Goal: Information Seeking & Learning: Check status

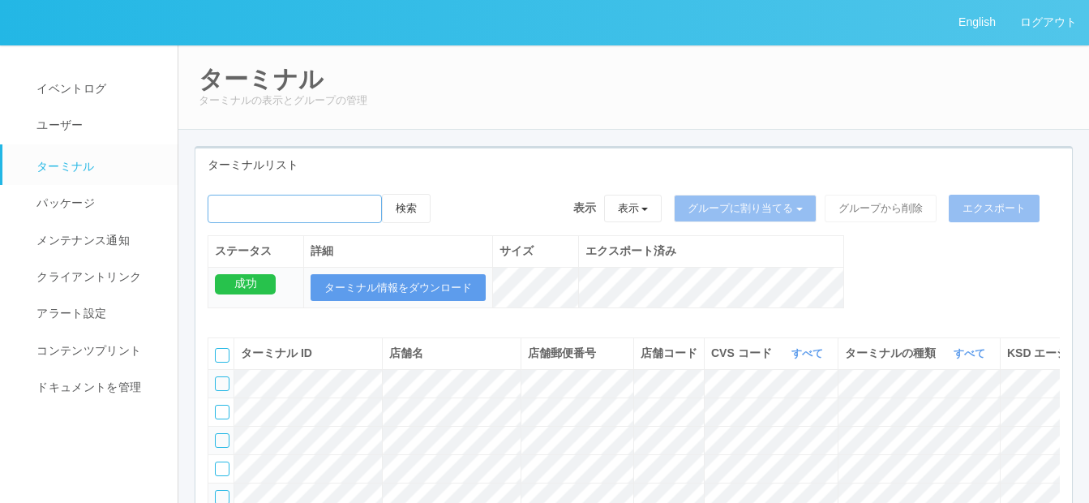
drag, startPoint x: 351, startPoint y: 206, endPoint x: 375, endPoint y: 179, distance: 35.6
click at [350, 206] on input "emailSearch" at bounding box center [295, 209] width 174 height 28
click at [418, 208] on button "検索" at bounding box center [406, 208] width 49 height 29
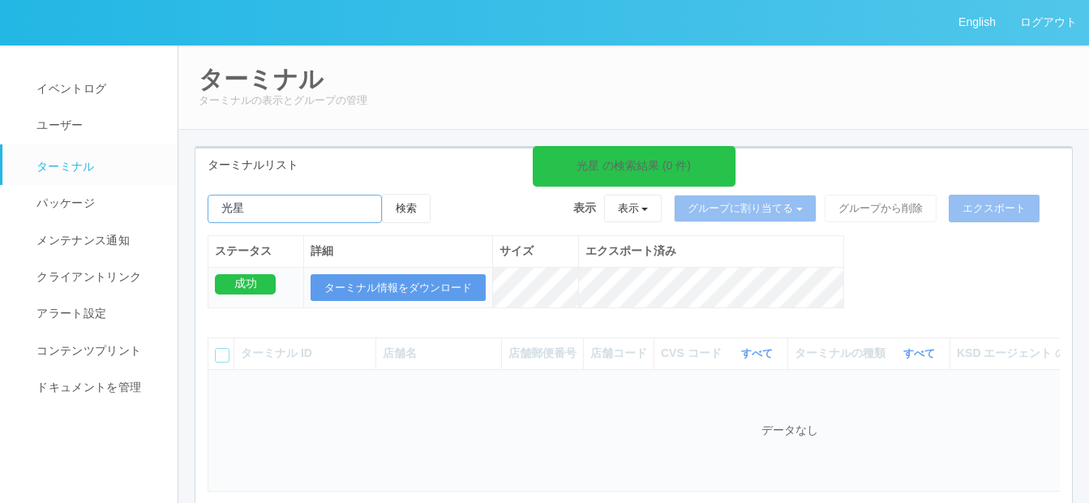
click at [255, 210] on input "emailSearch" at bounding box center [295, 209] width 174 height 28
type input "光"
paste input "光星"
click at [382, 194] on button "検索" at bounding box center [406, 208] width 49 height 29
click at [422, 204] on button "検索" at bounding box center [406, 208] width 49 height 29
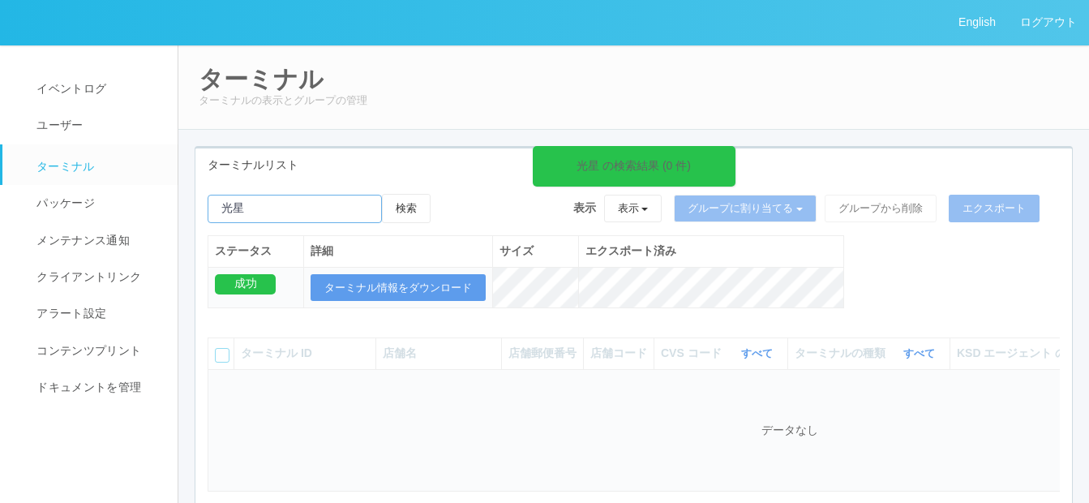
drag, startPoint x: 280, startPoint y: 204, endPoint x: 307, endPoint y: 206, distance: 27.7
click at [280, 204] on input "emailSearch" at bounding box center [295, 209] width 174 height 28
click at [410, 209] on button "検索" at bounding box center [406, 208] width 49 height 29
click at [418, 210] on button "検索" at bounding box center [406, 208] width 49 height 29
click at [409, 206] on button "検索" at bounding box center [406, 208] width 49 height 29
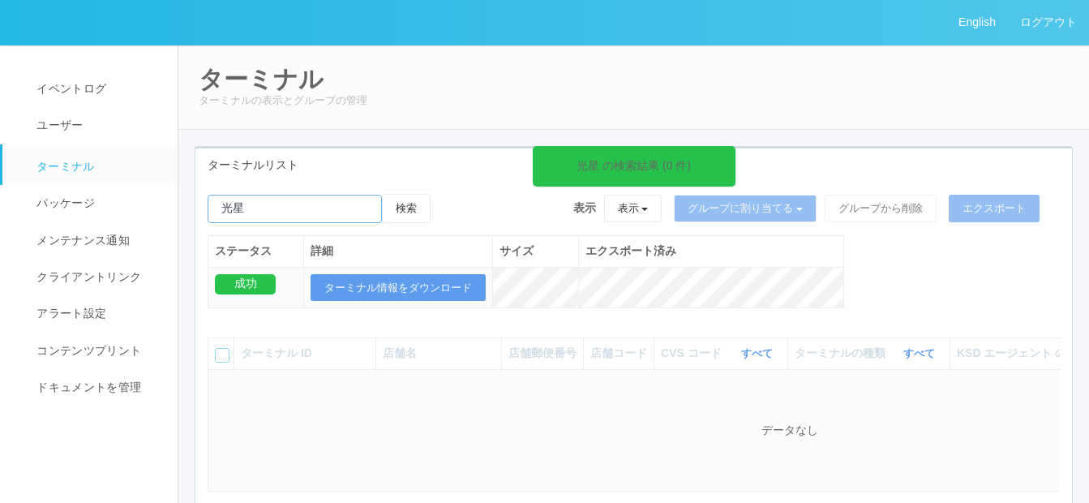
click at [268, 205] on input "emailSearch" at bounding box center [295, 209] width 174 height 28
paste input "光星RA62902995"
type input "光"
click at [382, 194] on button "検索" at bounding box center [406, 208] width 49 height 29
paste input "RA62902995"
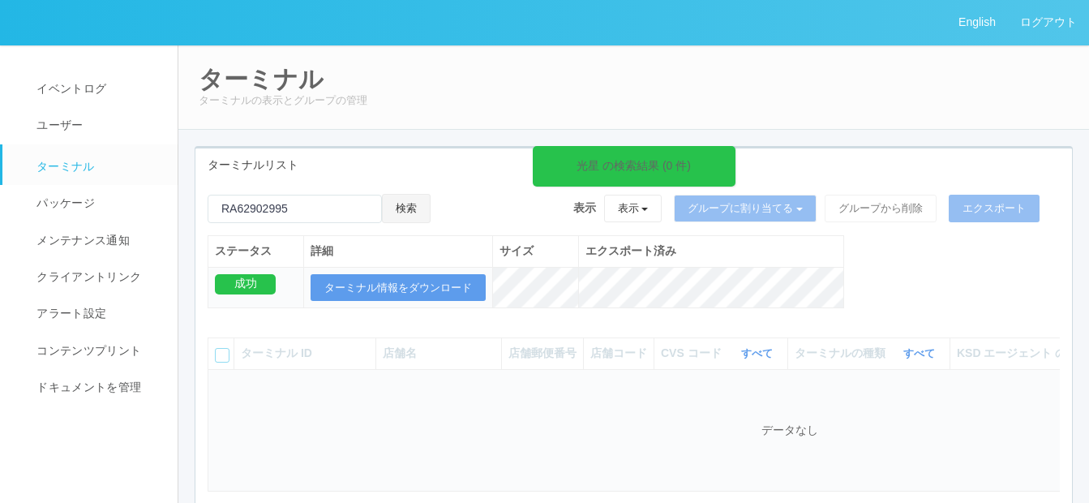
click at [415, 204] on button "検索" at bounding box center [406, 208] width 49 height 29
click at [318, 211] on input "emailSearch" at bounding box center [295, 209] width 174 height 28
paste input "光星RA62902995"
click at [245, 206] on input "emailSearch" at bounding box center [295, 209] width 174 height 28
type input "RA62902995"
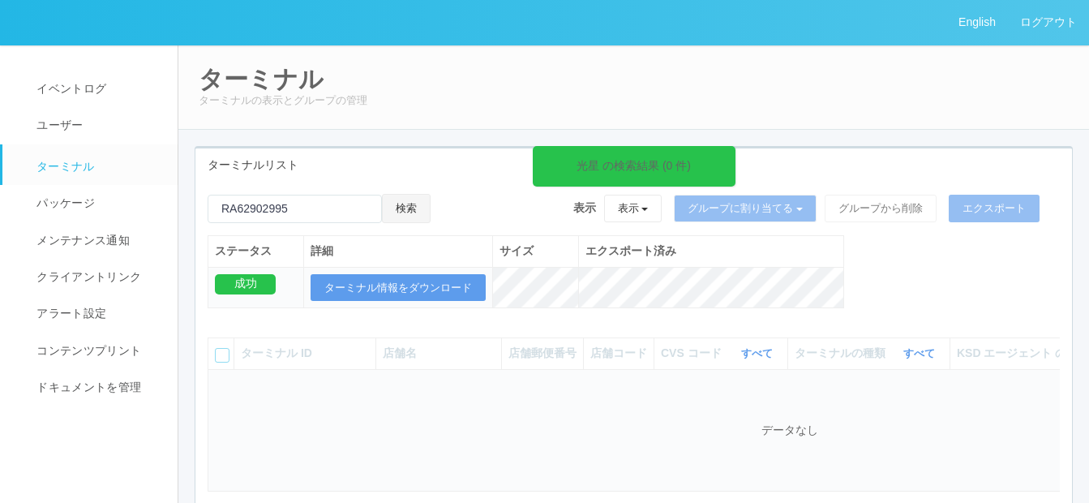
click at [422, 205] on button "検索" at bounding box center [406, 208] width 49 height 29
click at [418, 208] on button "検索" at bounding box center [406, 208] width 49 height 29
click at [298, 196] on input "emailSearch" at bounding box center [295, 209] width 174 height 28
drag, startPoint x: 305, startPoint y: 207, endPoint x: 203, endPoint y: 191, distance: 103.3
click at [203, 191] on div "光星 の検索結果 (0 件) 検索 表示 表示 すべてのターミナル 未割り当てのターミナル グループを追加 グループ名を編集 アーカイブ済みのターミナル グル…" at bounding box center [633, 359] width 877 height 355
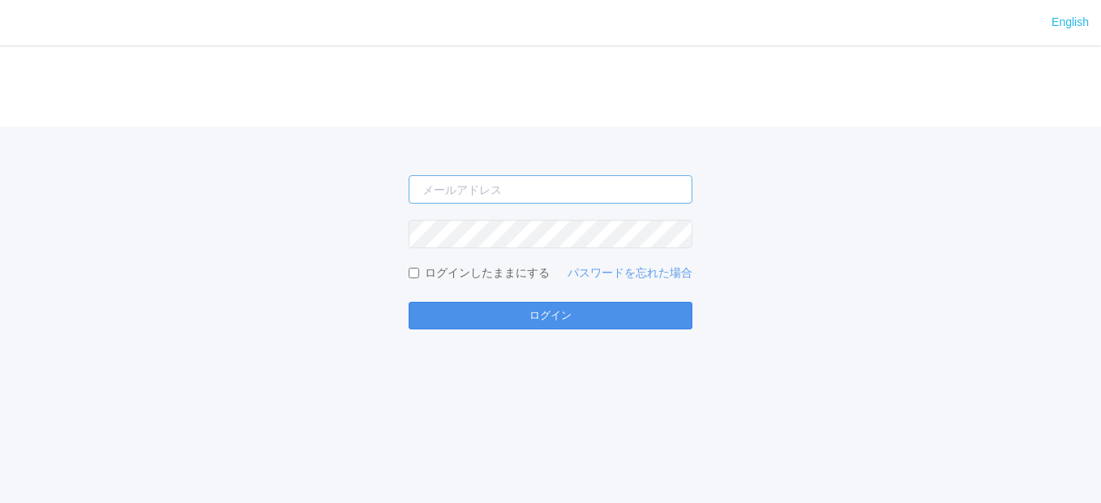
type input "[EMAIL_ADDRESS][DOMAIN_NAME]"
click at [555, 315] on button "ログイン" at bounding box center [551, 316] width 284 height 28
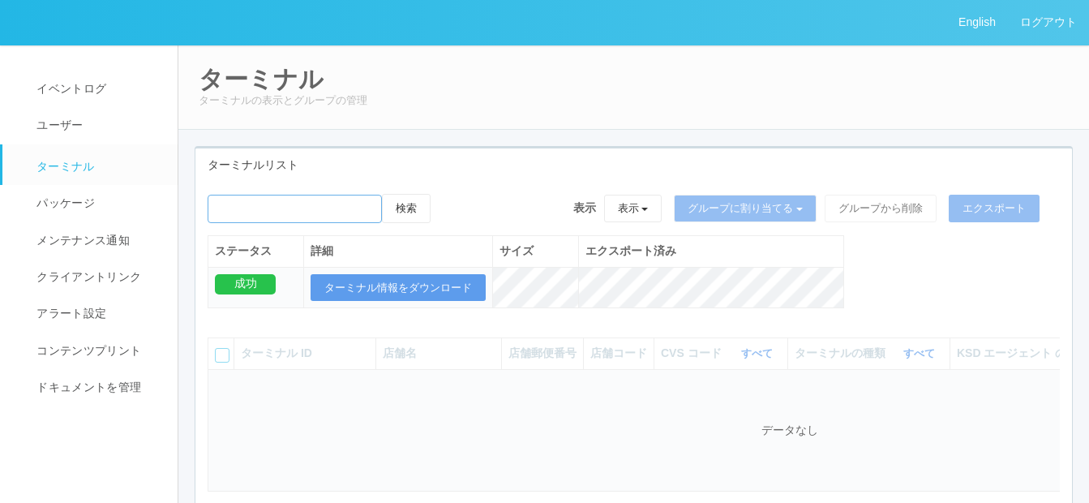
click at [225, 207] on input "emailSearch" at bounding box center [295, 209] width 174 height 28
paste input "RA62902995"
type input "RA62902995"
click at [417, 208] on button "検索" at bounding box center [406, 208] width 49 height 29
